Goal: Task Accomplishment & Management: Complete application form

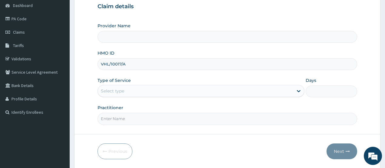
type input "VHL/10017/A"
click at [106, 89] on div "Select type" at bounding box center [112, 91] width 23 height 6
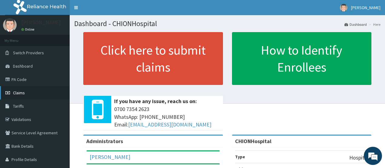
click at [22, 95] on span "Claims" at bounding box center [19, 92] width 12 height 5
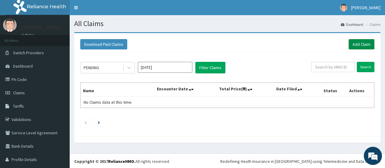
click at [358, 42] on link "Add Claim" at bounding box center [362, 44] width 26 height 10
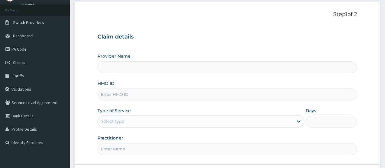
scroll to position [30, 0]
type input "CHIONHospital"
click at [104, 96] on input "HMO ID" at bounding box center [228, 95] width 260 height 12
paste input "VHL/10017/A"
type input "VHL/10017/A"
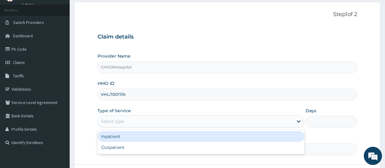
click at [118, 122] on div "Select type" at bounding box center [112, 121] width 23 height 6
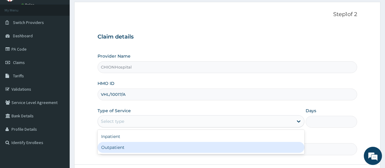
click at [110, 145] on div "Outpatient" at bounding box center [201, 147] width 207 height 11
type input "1"
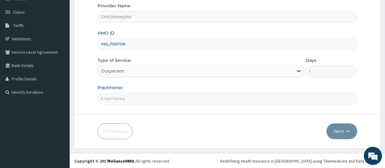
scroll to position [81, 0]
click at [111, 93] on input "Practitioner" at bounding box center [228, 98] width 260 height 12
type input "DR EZE JONAH"
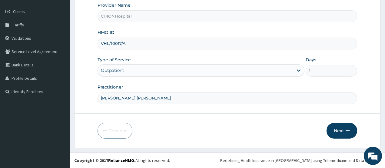
scroll to position [0, 0]
click at [344, 129] on button "Next" at bounding box center [342, 131] width 31 height 16
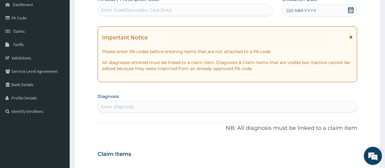
scroll to position [51, 0]
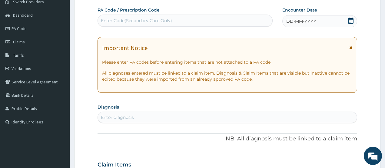
drag, startPoint x: 351, startPoint y: 20, endPoint x: 349, endPoint y: 26, distance: 6.8
click at [351, 20] on icon at bounding box center [351, 21] width 6 height 6
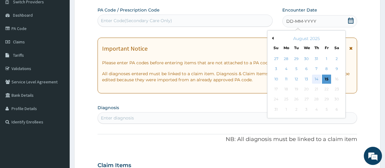
click at [320, 79] on div "14" at bounding box center [316, 79] width 9 height 9
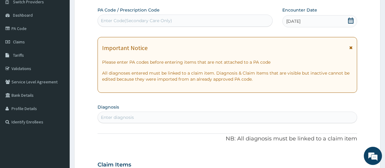
click at [112, 115] on div "Enter diagnosis" at bounding box center [117, 117] width 33 height 6
type input "malaria"
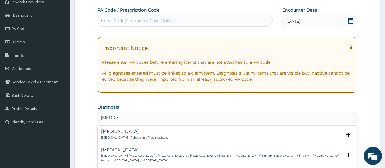
click at [111, 135] on div "Malaria Malaria , Paludism , Plasmodiosis" at bounding box center [134, 134] width 67 height 11
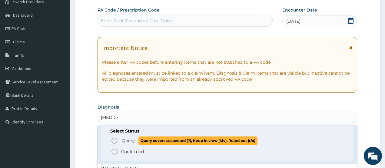
scroll to position [30, 0]
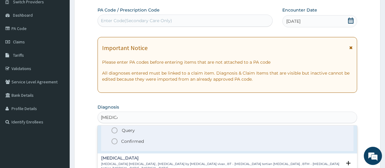
click at [114, 141] on icon "status option filled" at bounding box center [114, 141] width 7 height 7
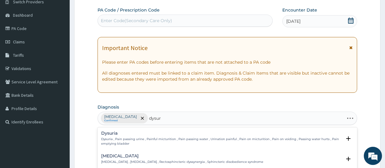
type input "dysuri"
click at [112, 139] on p "Dysuria , Pain passing urine , Painful micturition , Pain passing water , Urina…" at bounding box center [221, 141] width 241 height 9
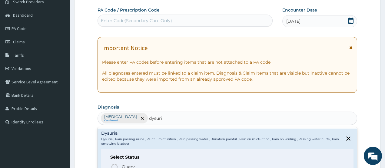
scroll to position [28, 0]
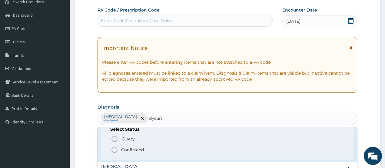
click at [114, 150] on icon "status option filled" at bounding box center [114, 149] width 7 height 7
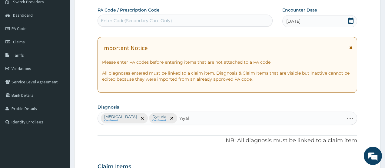
type input "myalgi"
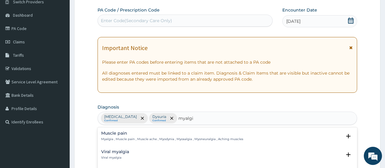
click at [122, 136] on div "Muscle pain Myalgia , Muscle pain , Muscle ache , Myodynia , Myosalgia , Myoneu…" at bounding box center [172, 136] width 142 height 11
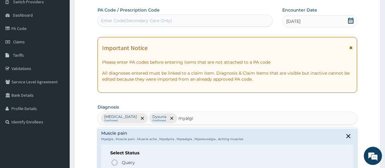
scroll to position [30, 0]
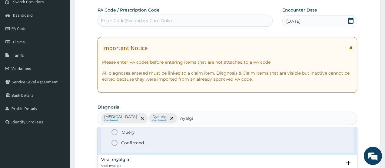
click at [115, 143] on icon "status option filled" at bounding box center [114, 142] width 7 height 7
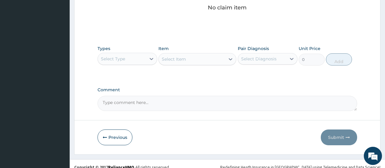
scroll to position [263, 0]
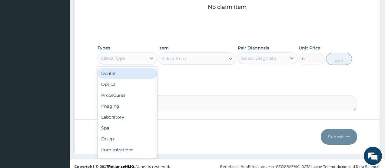
click at [124, 59] on div "Select Type" at bounding box center [113, 58] width 24 height 6
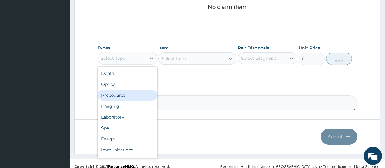
click at [118, 93] on div "Procedures" at bounding box center [128, 95] width 60 height 11
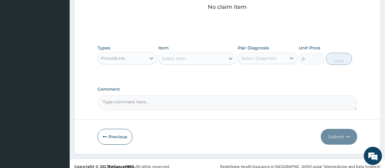
click at [186, 59] on div "Select Item" at bounding box center [174, 58] width 24 height 6
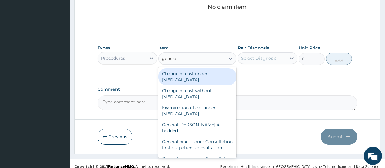
type input "general p"
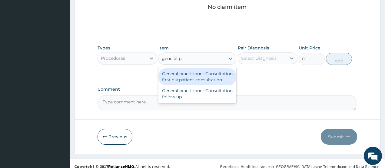
click at [187, 72] on div "General practitioner Consultation first outpatient consultation" at bounding box center [198, 76] width 78 height 17
type input "3547.5"
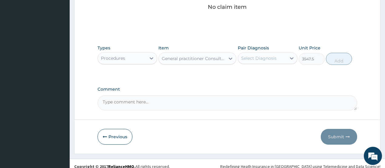
drag, startPoint x: 248, startPoint y: 58, endPoint x: 248, endPoint y: 63, distance: 5.2
click at [248, 60] on div "Select Diagnosis" at bounding box center [258, 58] width 35 height 6
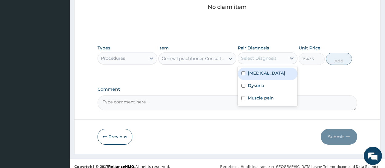
click at [248, 73] on label "Malaria" at bounding box center [267, 73] width 38 height 6
checkbox input "true"
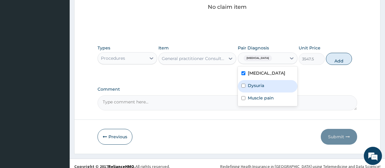
drag, startPoint x: 248, startPoint y: 84, endPoint x: 250, endPoint y: 99, distance: 15.0
click at [248, 86] on label "Dysuria" at bounding box center [256, 85] width 16 height 6
checkbox input "true"
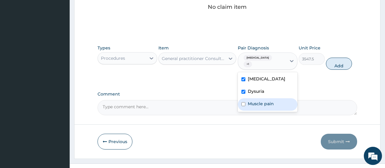
drag, startPoint x: 250, startPoint y: 99, endPoint x: 267, endPoint y: 96, distance: 17.8
click at [256, 101] on label "Muscle pain" at bounding box center [261, 104] width 26 height 6
checkbox input "true"
click at [333, 60] on button "Add" at bounding box center [339, 64] width 26 height 12
type input "0"
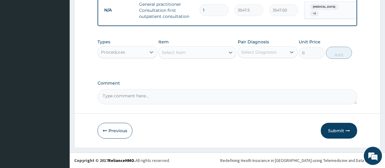
scroll to position [248, 0]
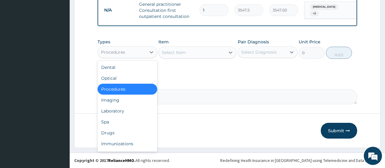
click at [128, 54] on div "Procedures" at bounding box center [122, 52] width 48 height 10
click at [116, 109] on div "Laboratory" at bounding box center [128, 111] width 60 height 11
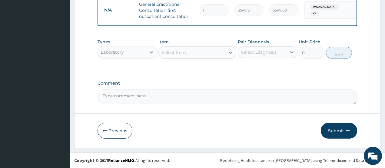
click at [189, 56] on div "Select Item" at bounding box center [192, 53] width 66 height 10
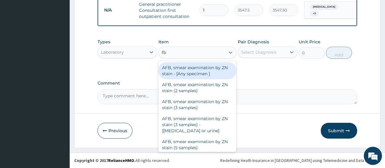
type input "fbc"
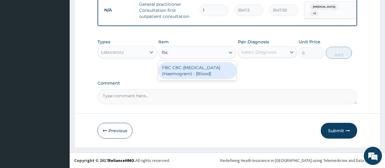
click at [185, 75] on div "FBC CBC-Complete Blood Count (Haemogram) - [Blood]" at bounding box center [198, 70] width 78 height 17
type input "4300"
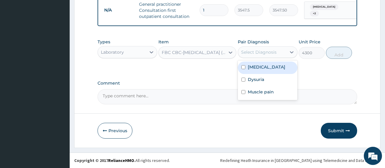
click at [256, 53] on div "Select Diagnosis" at bounding box center [258, 52] width 35 height 6
click at [252, 69] on label "Malaria" at bounding box center [267, 67] width 38 height 6
checkbox input "true"
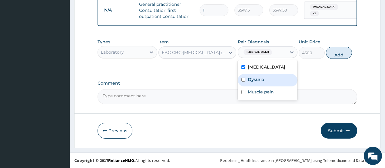
click at [257, 81] on label "Dysuria" at bounding box center [256, 79] width 16 height 6
checkbox input "true"
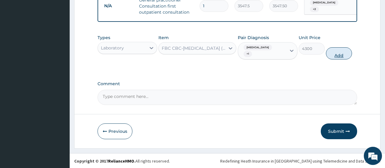
click at [343, 51] on button "Add" at bounding box center [339, 53] width 26 height 12
type input "0"
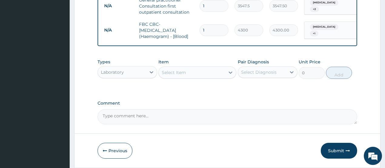
click at [185, 75] on div "Select Item" at bounding box center [174, 72] width 24 height 6
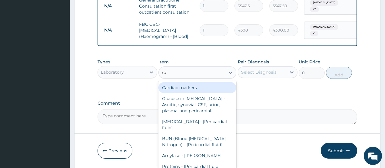
type input "rdt"
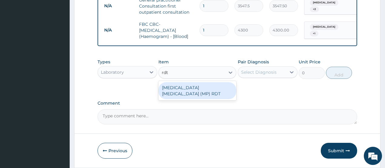
click at [181, 90] on div "MALARIA PARASITE (MP) RDT" at bounding box center [198, 90] width 78 height 17
type input "1612.5"
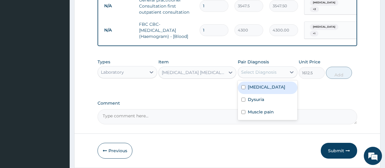
click at [243, 75] on div "Select Diagnosis" at bounding box center [258, 72] width 35 height 6
drag, startPoint x: 253, startPoint y: 90, endPoint x: 305, endPoint y: 88, distance: 52.2
click at [253, 90] on label "Malaria" at bounding box center [267, 87] width 38 height 6
checkbox input "true"
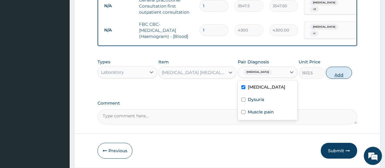
click at [331, 78] on button "Add" at bounding box center [339, 73] width 26 height 12
type input "0"
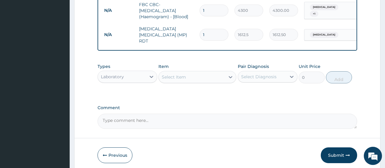
scroll to position [278, 0]
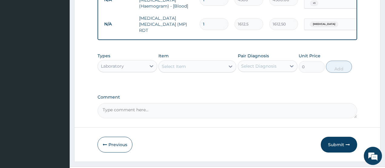
click at [185, 65] on div "Select Item" at bounding box center [174, 66] width 24 height 6
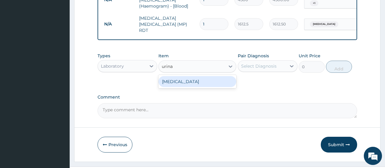
type input "urinal"
click at [182, 81] on div "URINALYSIS" at bounding box center [198, 81] width 78 height 11
type input "1612.5"
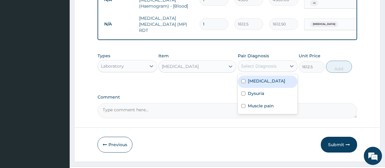
click at [252, 71] on div "Select Diagnosis" at bounding box center [262, 66] width 48 height 10
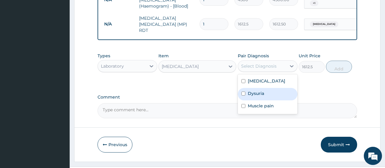
click at [253, 93] on label "Dysuria" at bounding box center [256, 93] width 16 height 6
checkbox input "true"
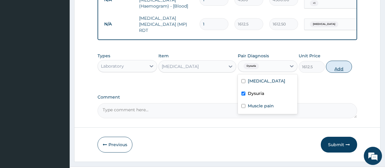
click at [335, 67] on button "Add" at bounding box center [339, 67] width 26 height 12
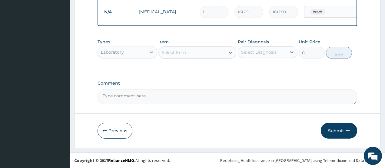
scroll to position [314, 0]
drag, startPoint x: 140, startPoint y: 52, endPoint x: 136, endPoint y: 56, distance: 5.8
click at [139, 52] on div "Laboratory" at bounding box center [122, 52] width 48 height 10
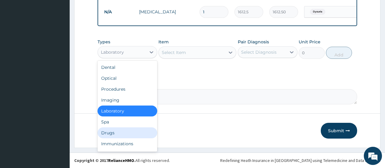
click at [108, 132] on div "Drugs" at bounding box center [128, 132] width 60 height 11
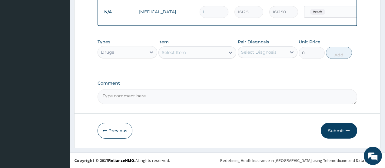
click at [174, 53] on div "Select Item" at bounding box center [174, 52] width 24 height 6
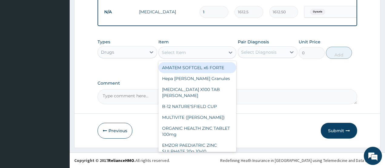
click at [177, 67] on div "AMATEM SOFTGEL x6 FORTE" at bounding box center [198, 67] width 78 height 11
type input "473"
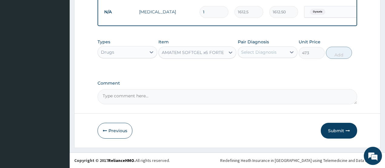
click at [247, 53] on div "Select Diagnosis" at bounding box center [258, 52] width 35 height 6
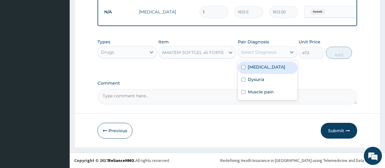
click at [247, 65] on div "Malaria" at bounding box center [268, 68] width 60 height 12
checkbox input "true"
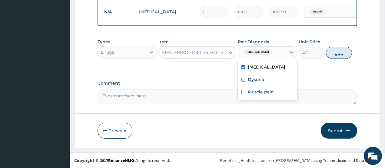
click at [338, 57] on button "Add" at bounding box center [339, 53] width 26 height 12
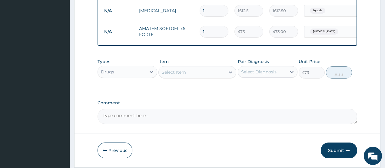
type input "0"
type input "0.00"
type input "6"
type input "2838.00"
type input "6"
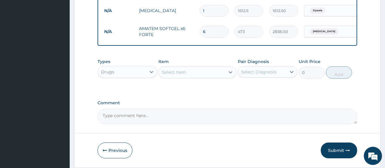
click at [188, 73] on div "Select Item" at bounding box center [192, 72] width 66 height 10
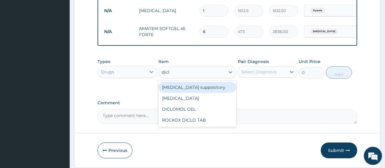
type input "diclo"
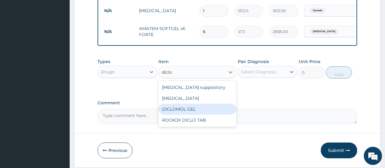
click at [185, 109] on div "DICLOMOL GEL" at bounding box center [198, 109] width 78 height 11
type input "827.75"
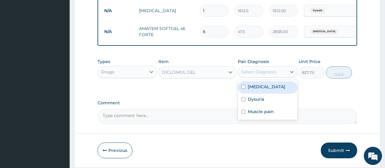
click at [256, 74] on div "Select Diagnosis" at bounding box center [258, 72] width 35 height 6
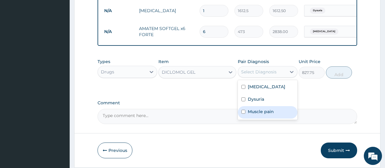
click at [255, 111] on label "Muscle pain" at bounding box center [261, 112] width 26 height 6
checkbox input "true"
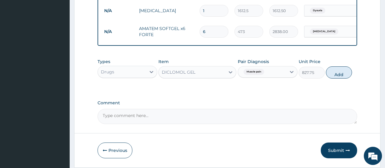
click at [332, 76] on button "Add" at bounding box center [339, 72] width 26 height 12
type input "0"
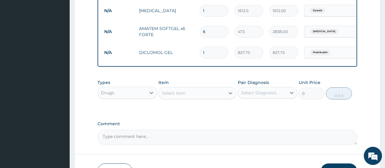
click at [176, 95] on div "Select Item" at bounding box center [174, 93] width 24 height 6
type input "paraceta"
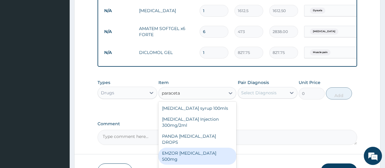
drag, startPoint x: 220, startPoint y: 147, endPoint x: 226, endPoint y: 138, distance: 11.5
click at [219, 148] on div "EMZOR PARACETAMOL 500mg" at bounding box center [198, 156] width 78 height 17
type input "23.65"
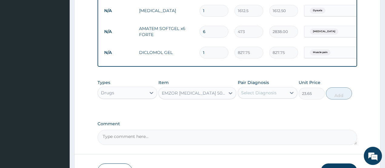
click at [258, 94] on div "Select Diagnosis" at bounding box center [258, 93] width 35 height 6
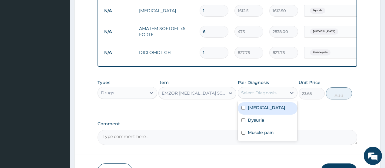
click at [260, 108] on label "Malaria" at bounding box center [267, 108] width 38 height 6
checkbox input "true"
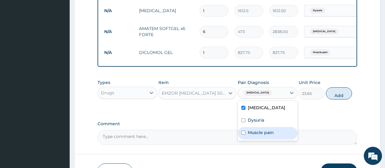
drag, startPoint x: 266, startPoint y: 133, endPoint x: 277, endPoint y: 130, distance: 10.7
click at [266, 133] on label "Muscle pain" at bounding box center [261, 132] width 26 height 6
checkbox input "true"
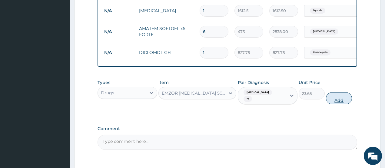
click at [334, 99] on button "Add" at bounding box center [339, 98] width 26 height 12
type input "0"
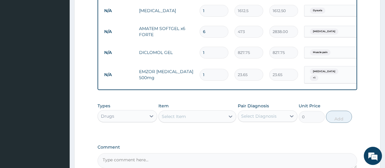
type input "18"
type input "425.70"
type input "18"
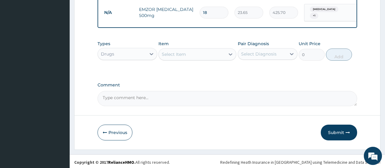
scroll to position [377, 0]
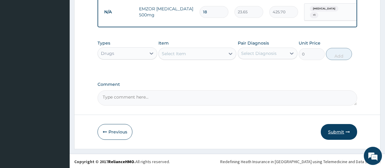
click at [341, 130] on button "Submit" at bounding box center [339, 132] width 36 height 16
